Goal: Task Accomplishment & Management: Complete application form

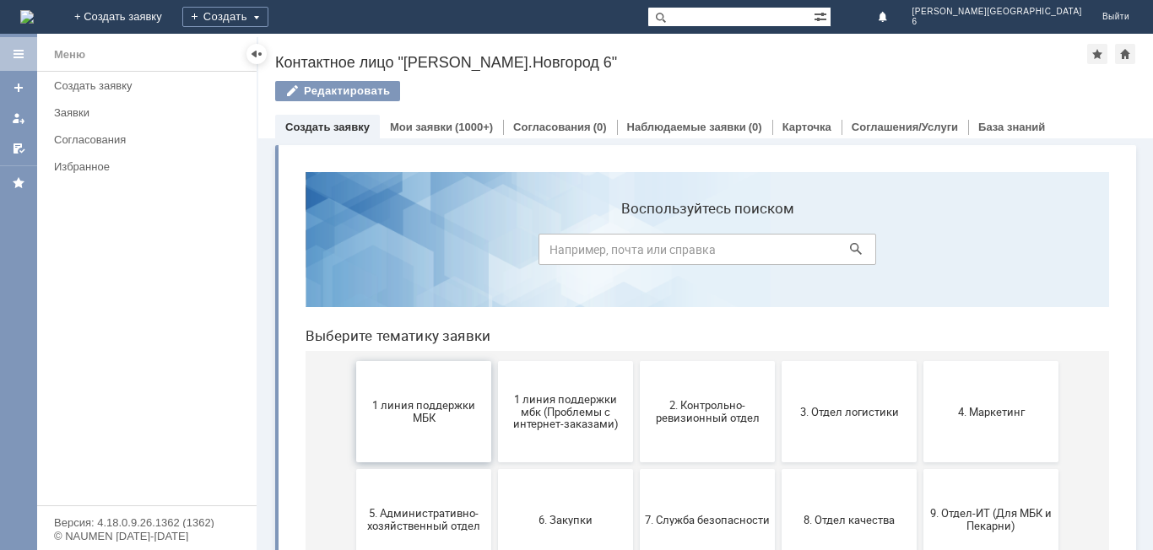
click at [418, 434] on button "1 линия поддержки МБК" at bounding box center [423, 411] width 135 height 101
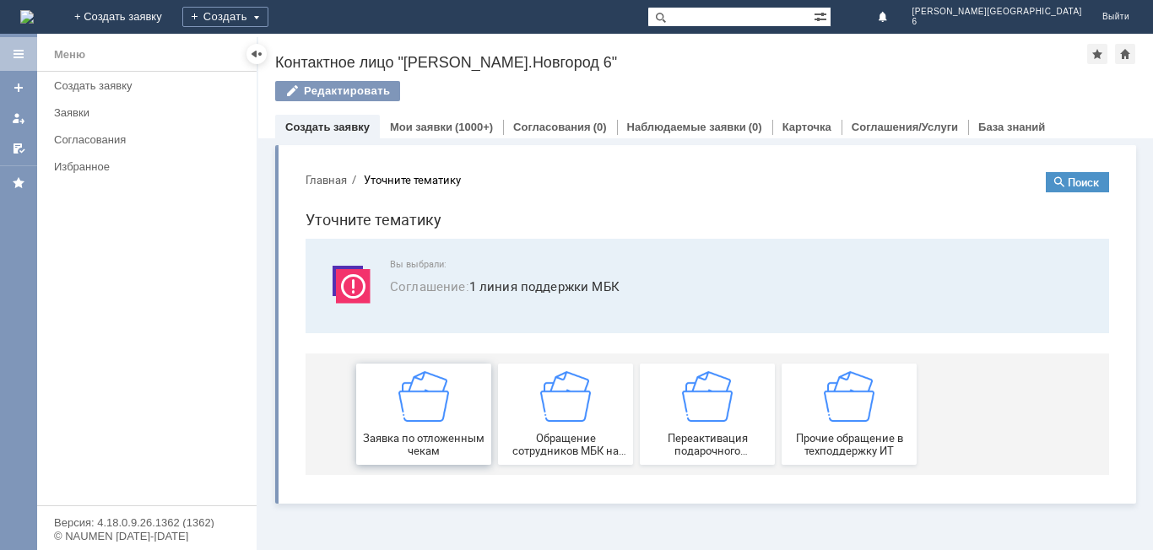
click at [422, 429] on div "Заявка по отложенным чекам" at bounding box center [423, 414] width 125 height 86
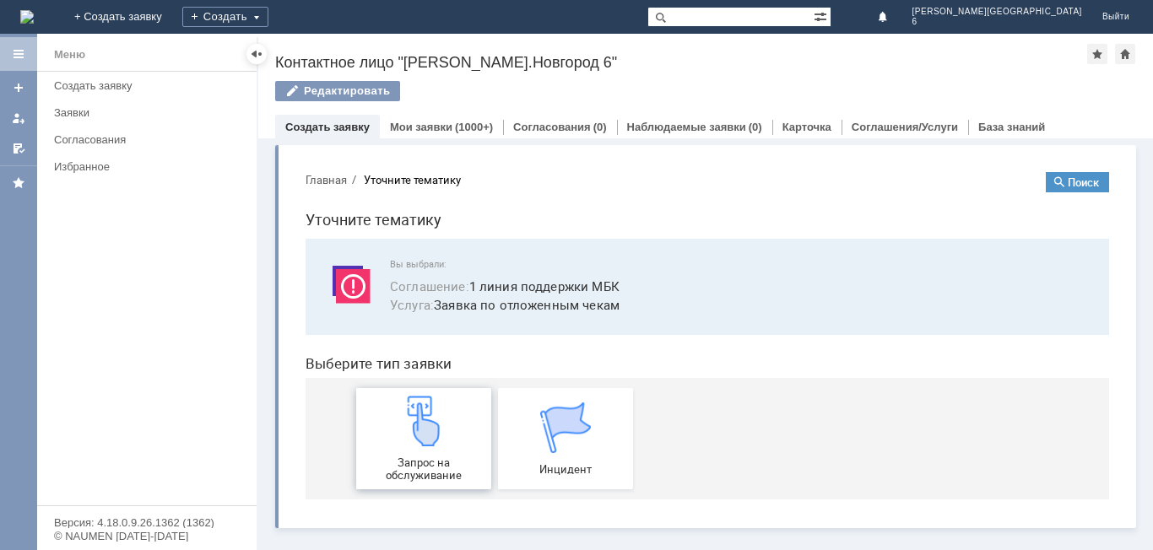
click at [432, 424] on img at bounding box center [423, 421] width 51 height 51
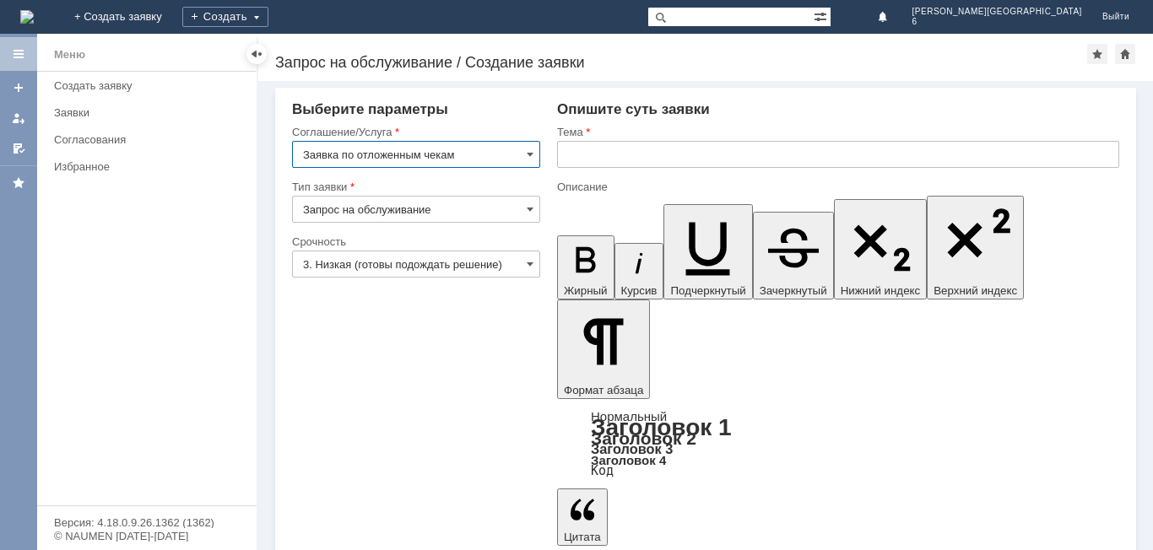
click at [599, 145] on input "text" at bounding box center [838, 154] width 562 height 27
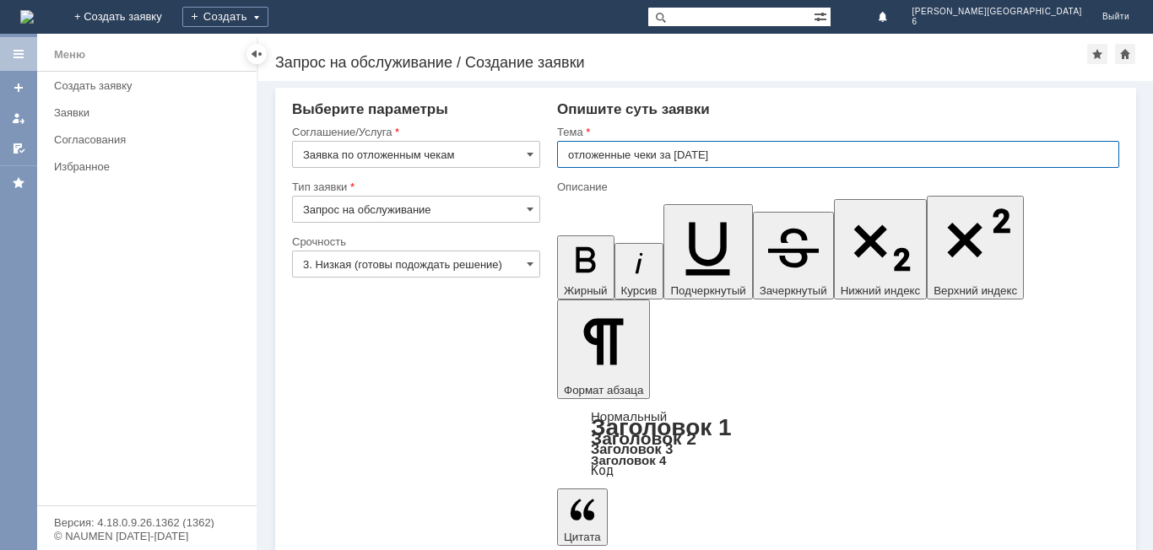
type input "отложенные чеки за [DATE]"
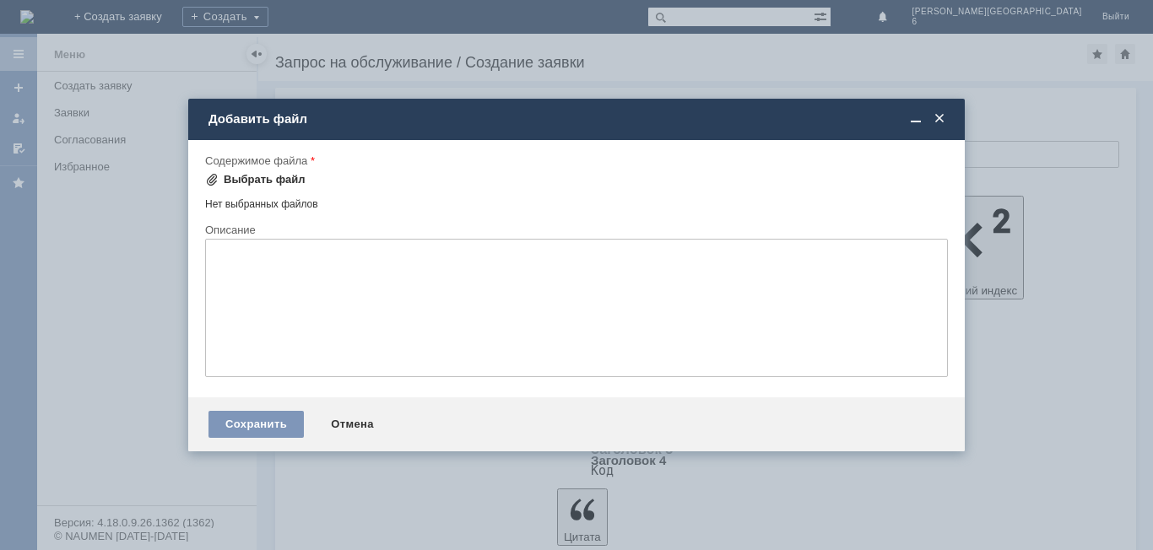
click at [246, 181] on div "Выбрать файл" at bounding box center [265, 179] width 82 height 13
click at [282, 180] on div "Выбрать файл" at bounding box center [265, 179] width 82 height 13
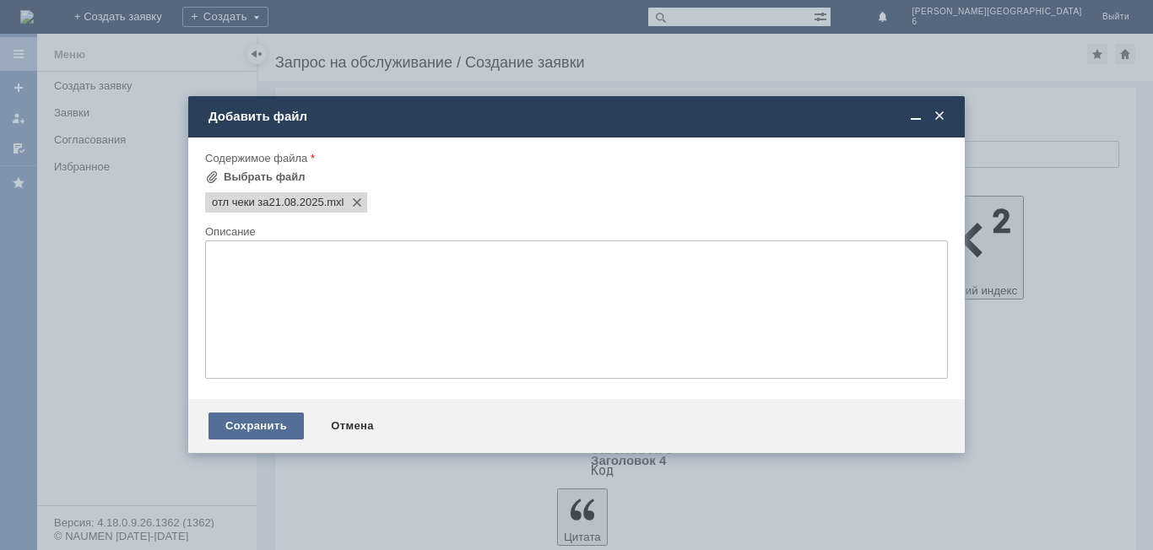
click at [283, 426] on div "Сохранить" at bounding box center [255, 426] width 95 height 27
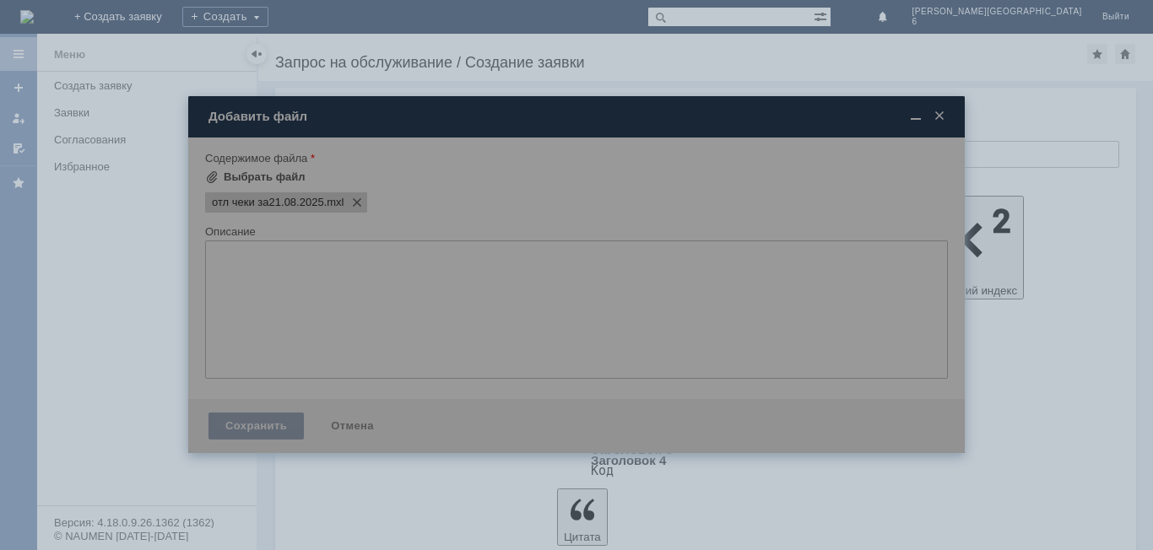
click at [283, 426] on div at bounding box center [576, 274] width 776 height 357
